Goal: Navigation & Orientation: Find specific page/section

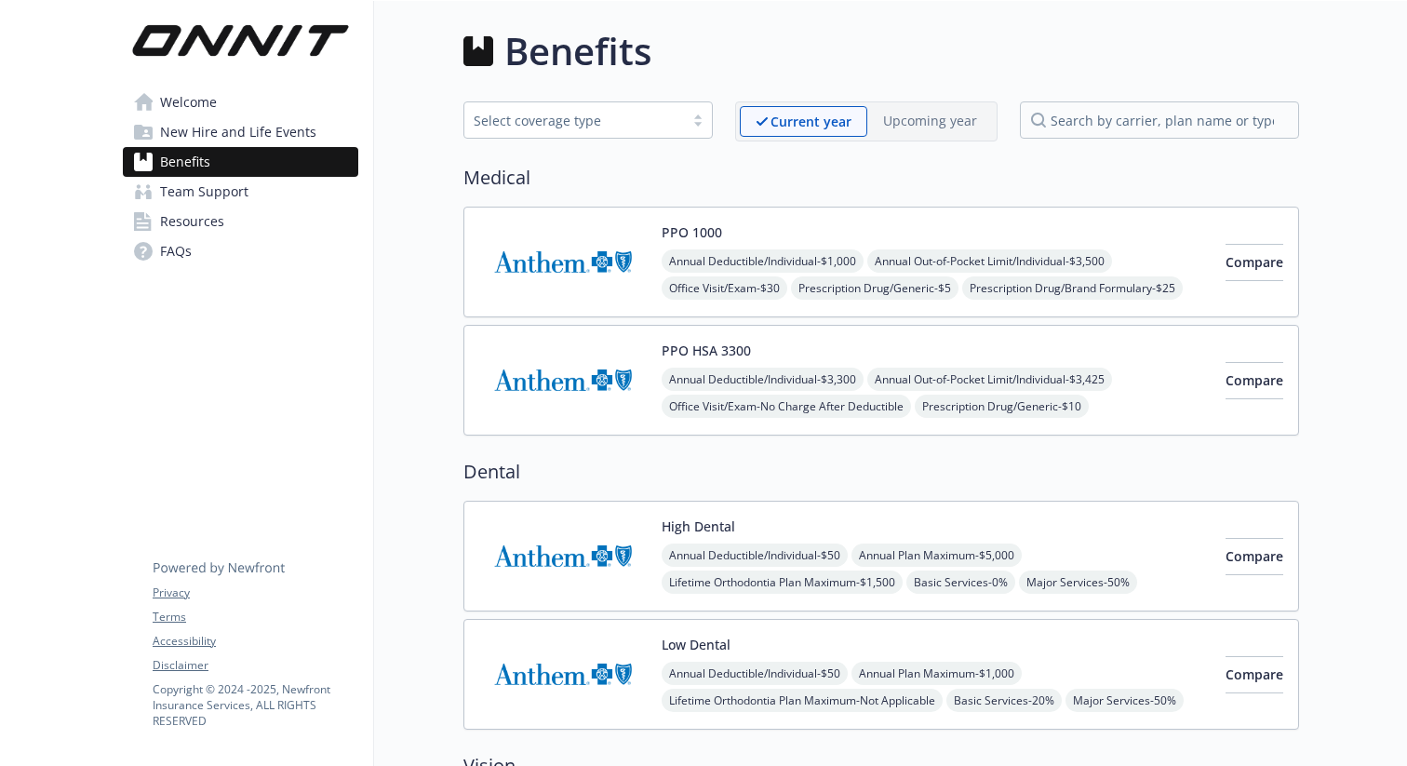
scroll to position [1836, 0]
